Goal: Task Accomplishment & Management: Manage account settings

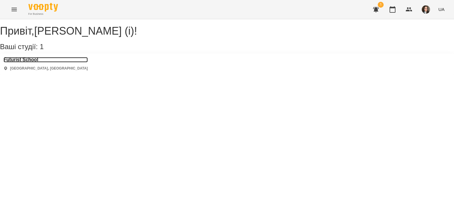
click at [24, 62] on h3 "Futurist School" at bounding box center [46, 59] width 84 height 5
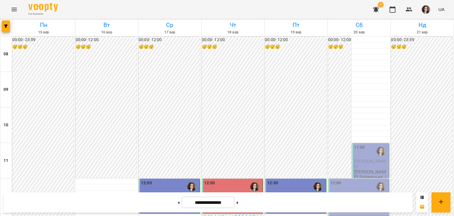
scroll to position [246, 0]
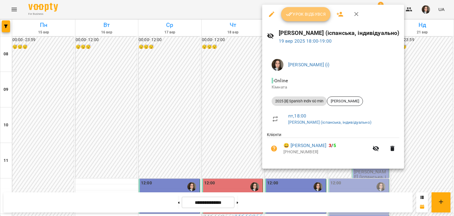
click at [296, 20] on button "Урок відбувся" at bounding box center [306, 14] width 50 height 14
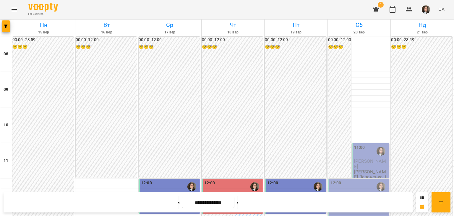
scroll to position [102, 0]
click at [426, 8] on img "button" at bounding box center [426, 9] width 8 height 8
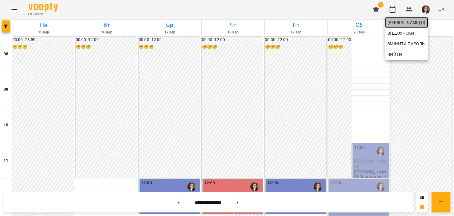
click at [412, 21] on span "[PERSON_NAME] (і)" at bounding box center [407, 22] width 38 height 7
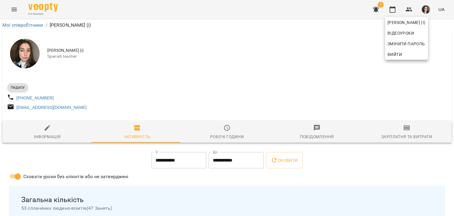
click at [415, 130] on div at bounding box center [227, 108] width 454 height 216
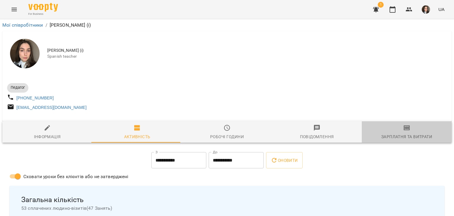
click at [406, 135] on span "Зарплатня та Витрати" at bounding box center [406, 132] width 83 height 16
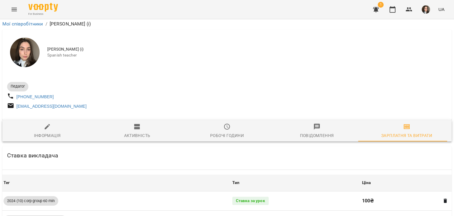
scroll to position [498, 0]
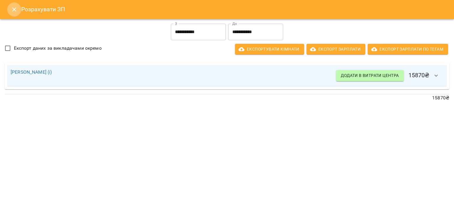
click at [12, 7] on icon "Close" at bounding box center [14, 9] width 4 height 4
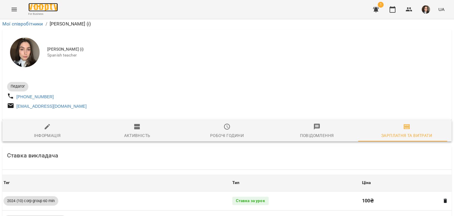
click at [33, 6] on img at bounding box center [43, 7] width 30 height 9
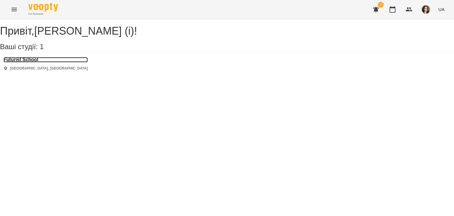
click at [23, 62] on h3 "Futurist School" at bounding box center [46, 59] width 84 height 5
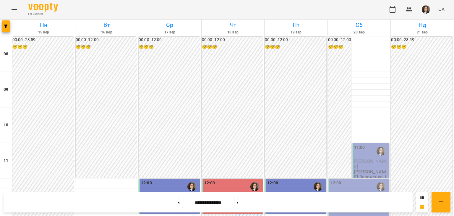
scroll to position [182, 0]
click at [238, 202] on icon at bounding box center [237, 202] width 1 height 2
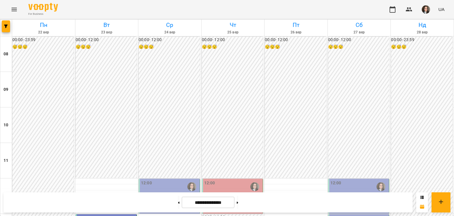
scroll to position [103, 0]
click at [178, 201] on button at bounding box center [178, 202] width 1 height 13
type input "**********"
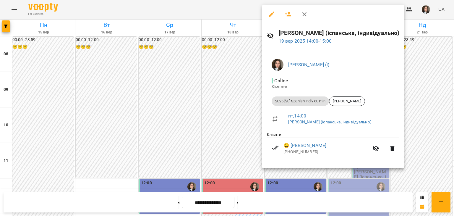
scroll to position [221, 0]
click at [241, 12] on div at bounding box center [227, 108] width 454 height 216
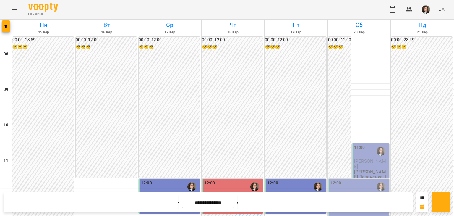
scroll to position [278, 0]
